Goal: Navigation & Orientation: Find specific page/section

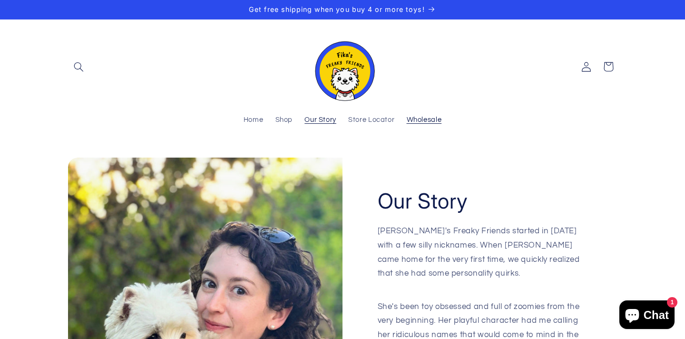
click at [434, 120] on span "Wholesale" at bounding box center [424, 120] width 35 height 9
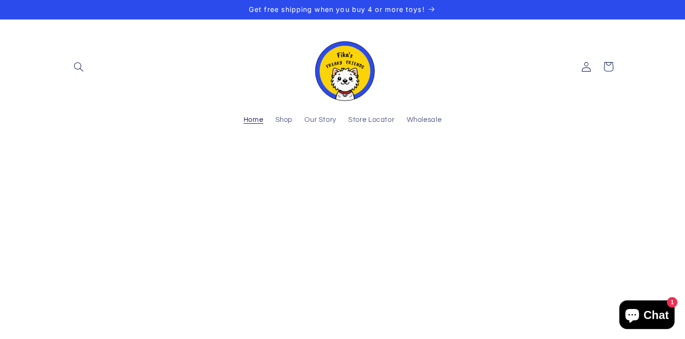
click at [249, 122] on span "Home" at bounding box center [253, 120] width 20 height 9
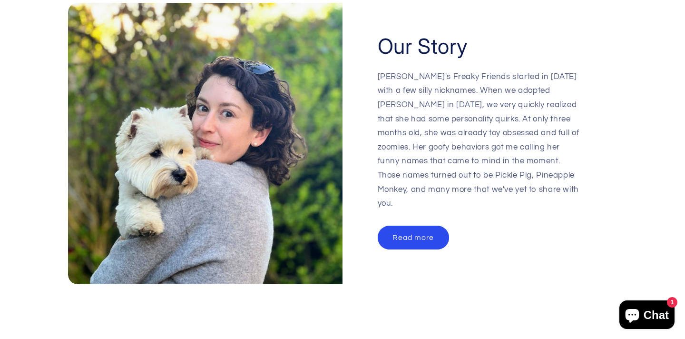
scroll to position [0, 526]
